Goal: Transaction & Acquisition: Purchase product/service

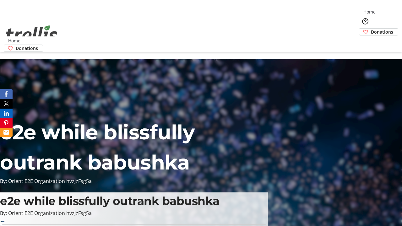
click at [370, 29] on span "Donations" at bounding box center [381, 32] width 22 height 7
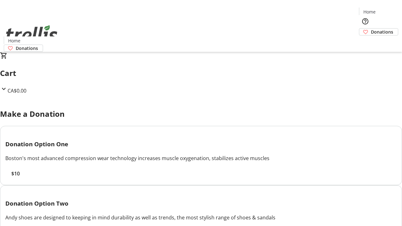
click at [20, 177] on span "$10" at bounding box center [15, 174] width 8 height 8
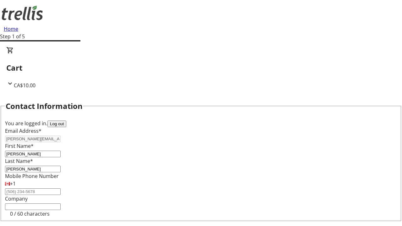
select select "CA"
select select "BC"
type input "Kelowna"
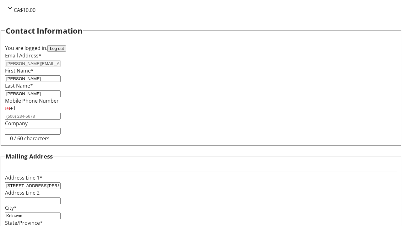
type input "V1Y 0C2"
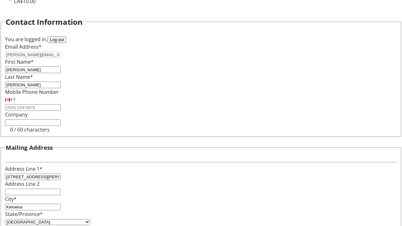
scroll to position [0, 0]
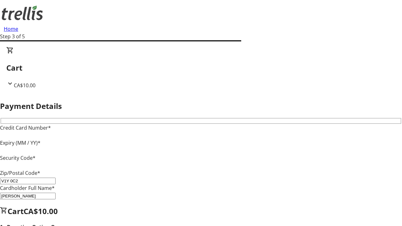
type input "V1Y 0C2"
